Goal: Download file/media

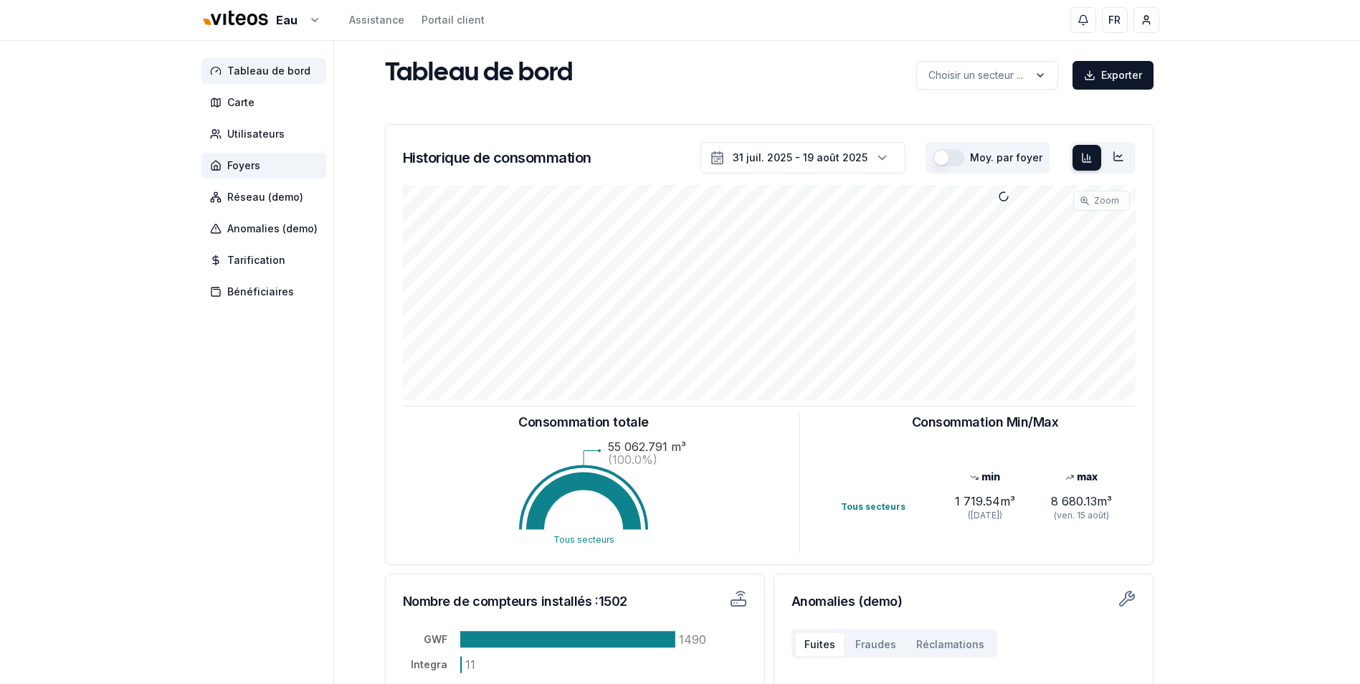
click at [252, 175] on span "Foyers" at bounding box center [263, 166] width 125 height 26
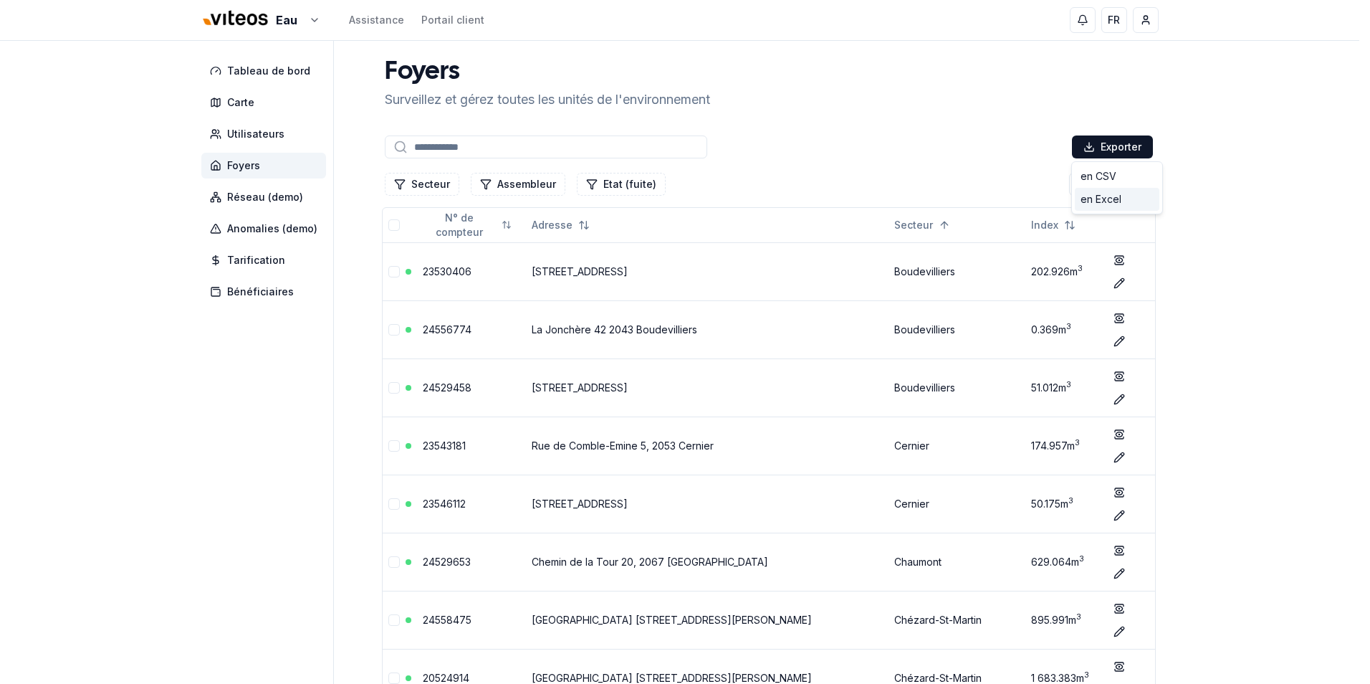
click at [1117, 204] on div "en Excel" at bounding box center [1117, 199] width 85 height 23
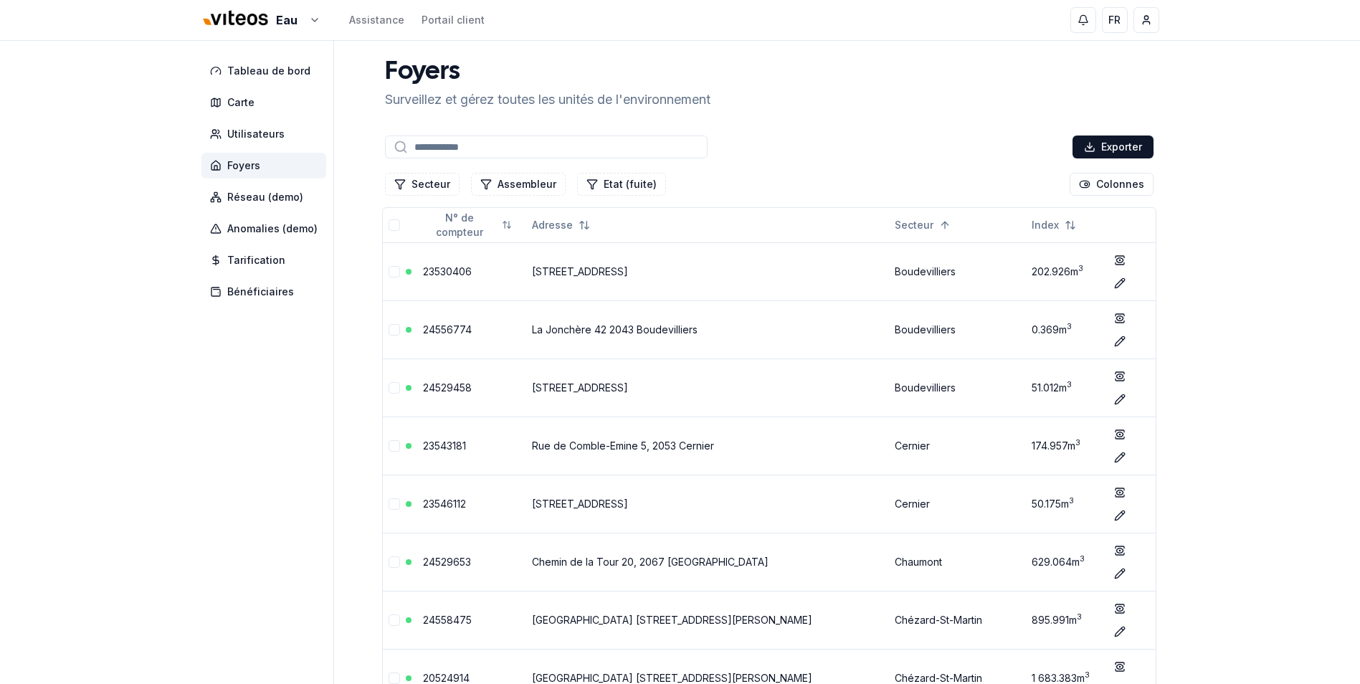
click at [283, 170] on span "Foyers" at bounding box center [263, 166] width 125 height 26
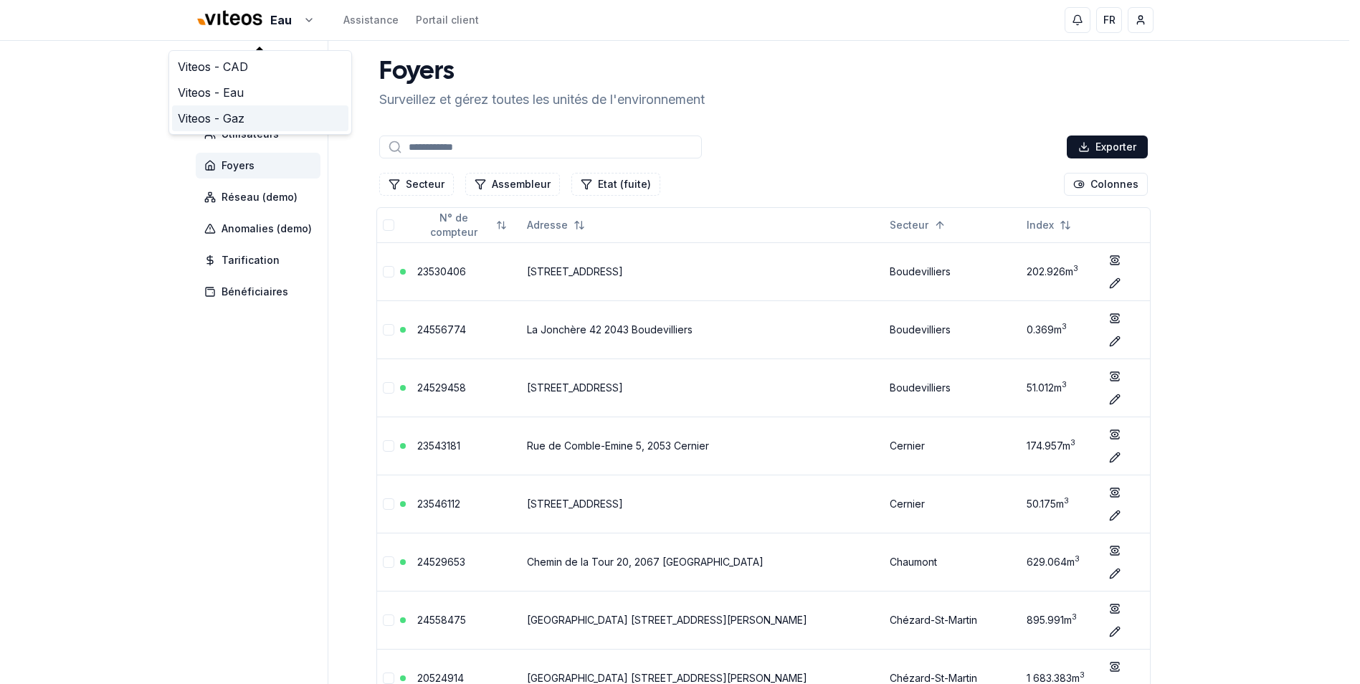
click at [237, 118] on link "Viteos - Gaz" at bounding box center [260, 118] width 176 height 26
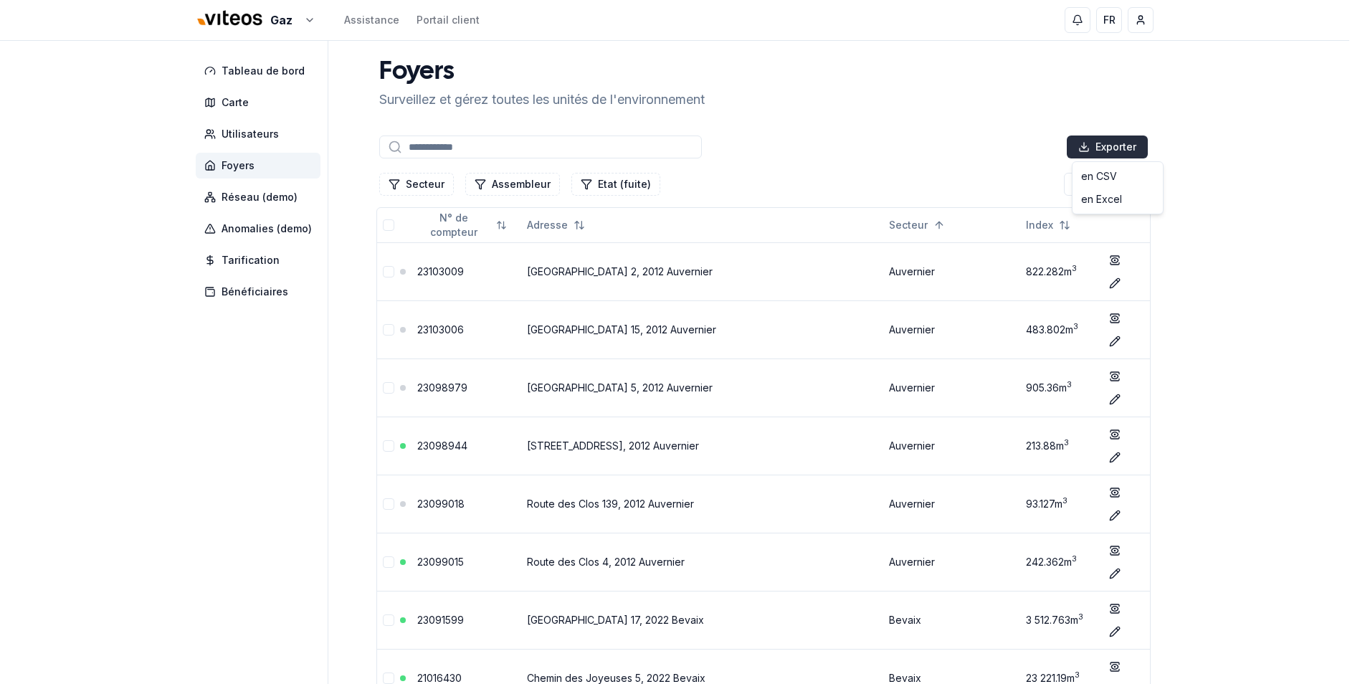
click at [1107, 200] on div "en Excel" at bounding box center [1117, 199] width 85 height 23
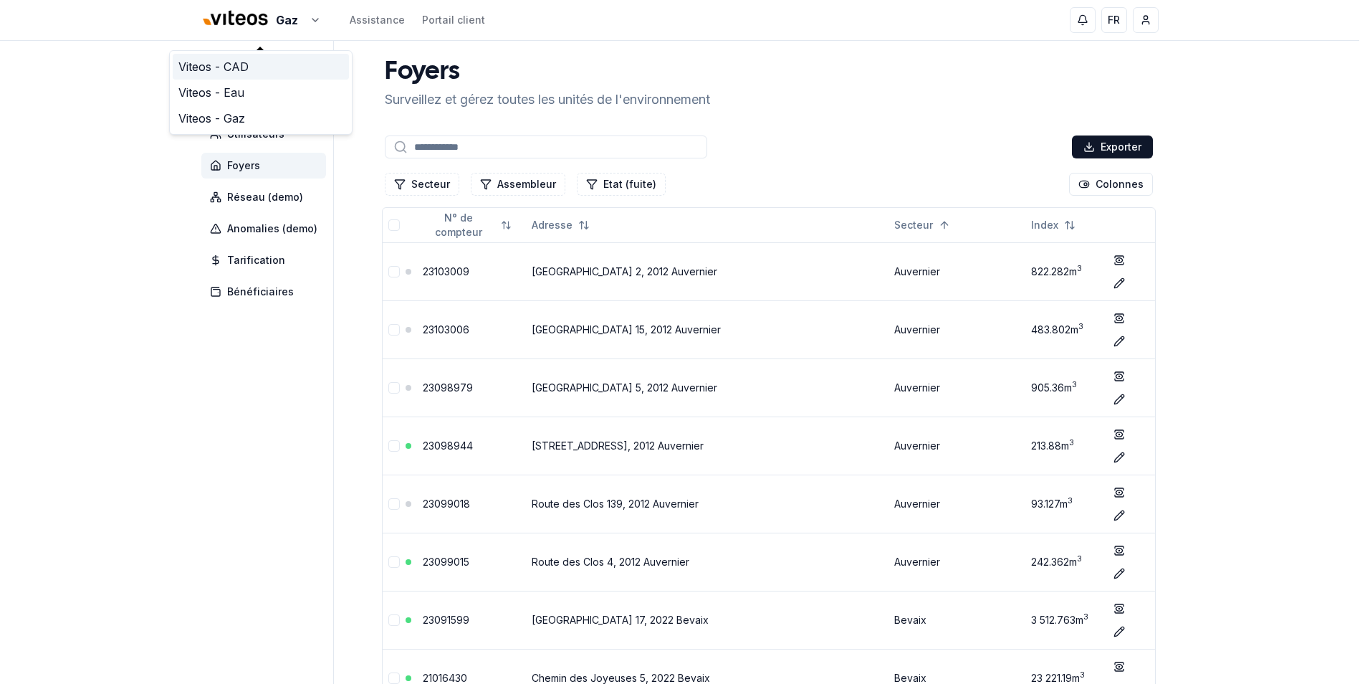
click at [252, 68] on link "Viteos - CAD" at bounding box center [261, 67] width 176 height 26
